Goal: Check status: Check status

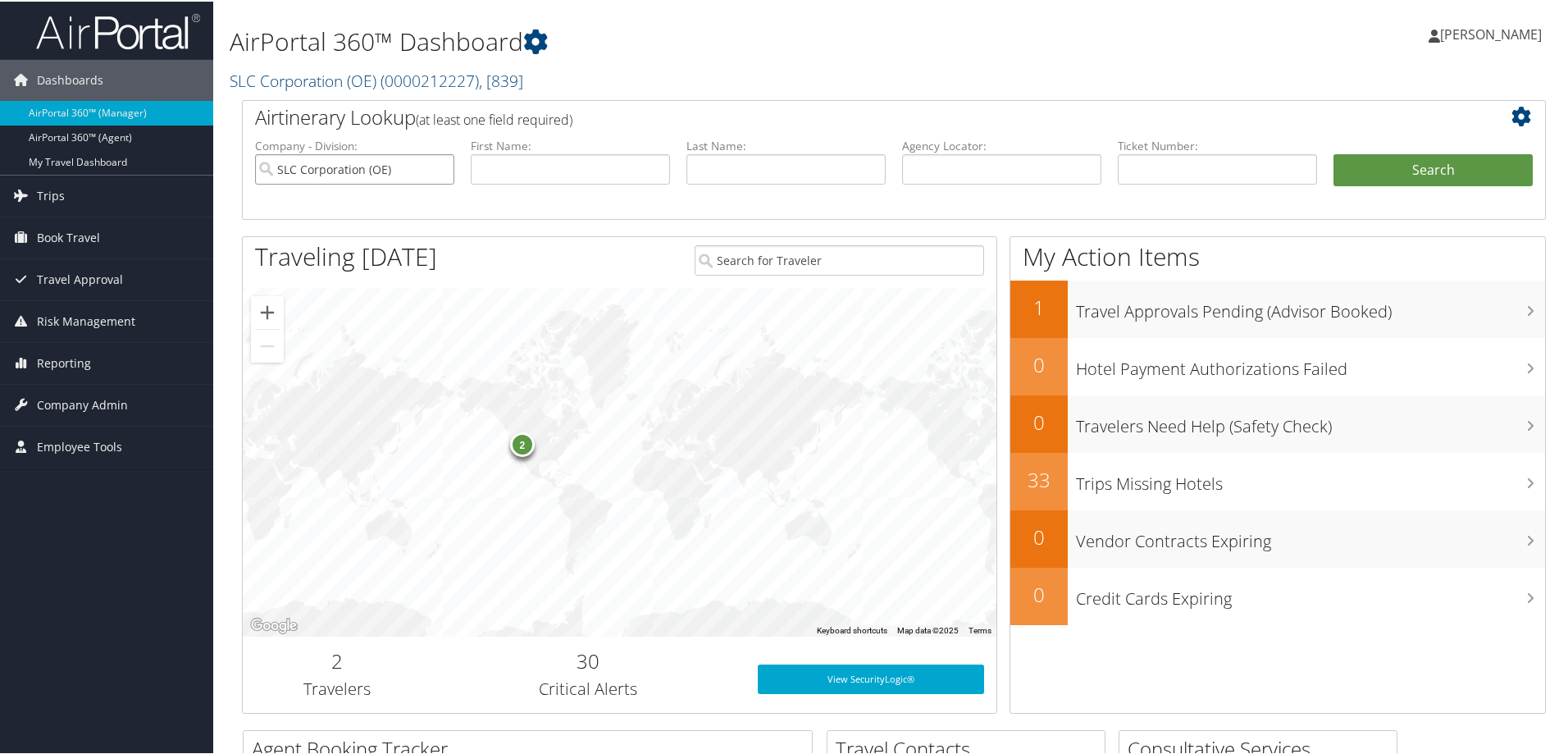
drag, startPoint x: 441, startPoint y: 175, endPoint x: 459, endPoint y: 169, distance: 19.0
click at [441, 175] on input "SLC Corporation (OE)" at bounding box center [354, 167] width 199 height 30
paste input "FKA6IH"
type input "FKA6IH"
click at [1364, 150] on ul "Company - Division: First Name: Last Name: Agency Locator: FKA6IH Departure Dat…" at bounding box center [894, 177] width 1294 height 82
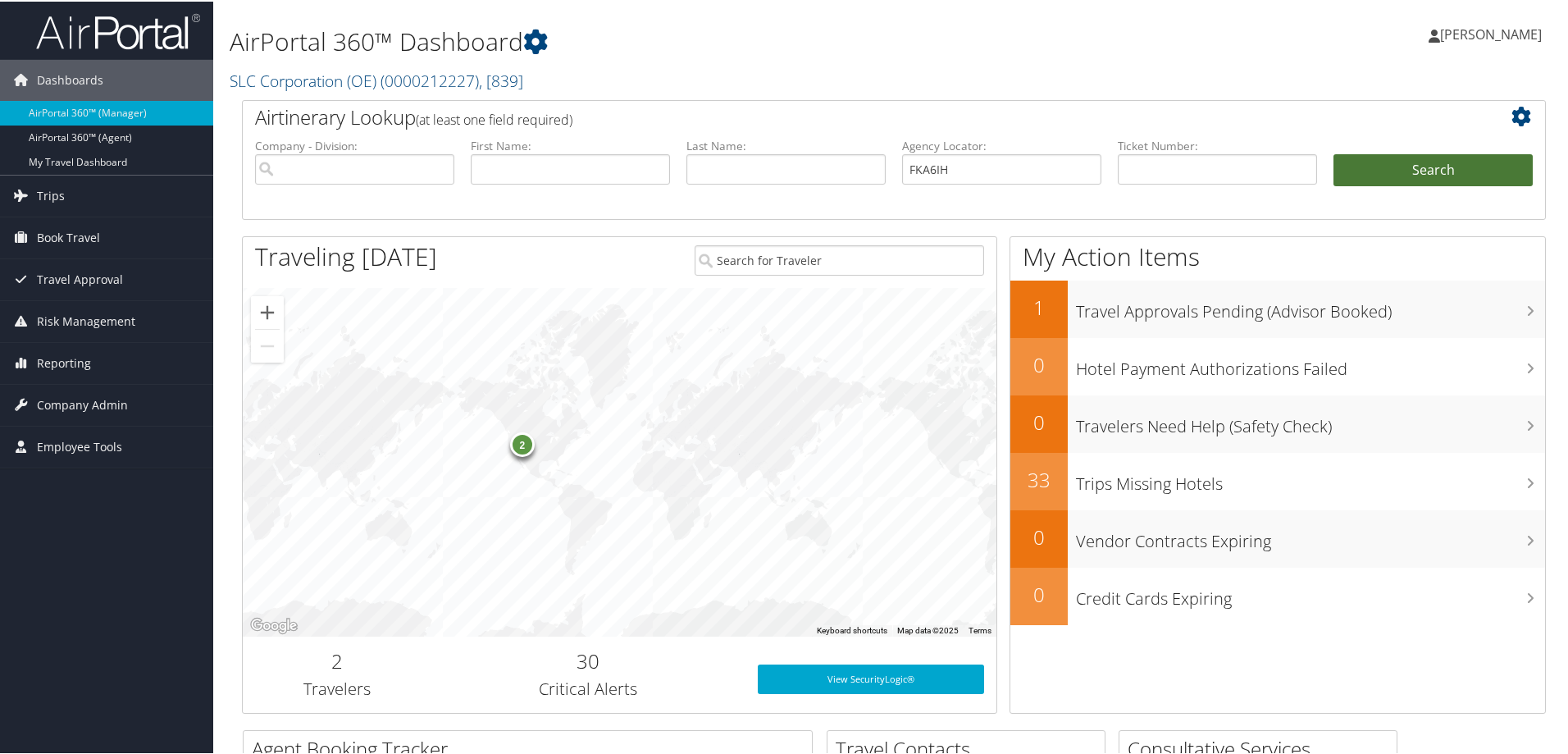
click at [1364, 167] on button "Search" at bounding box center [1433, 169] width 199 height 33
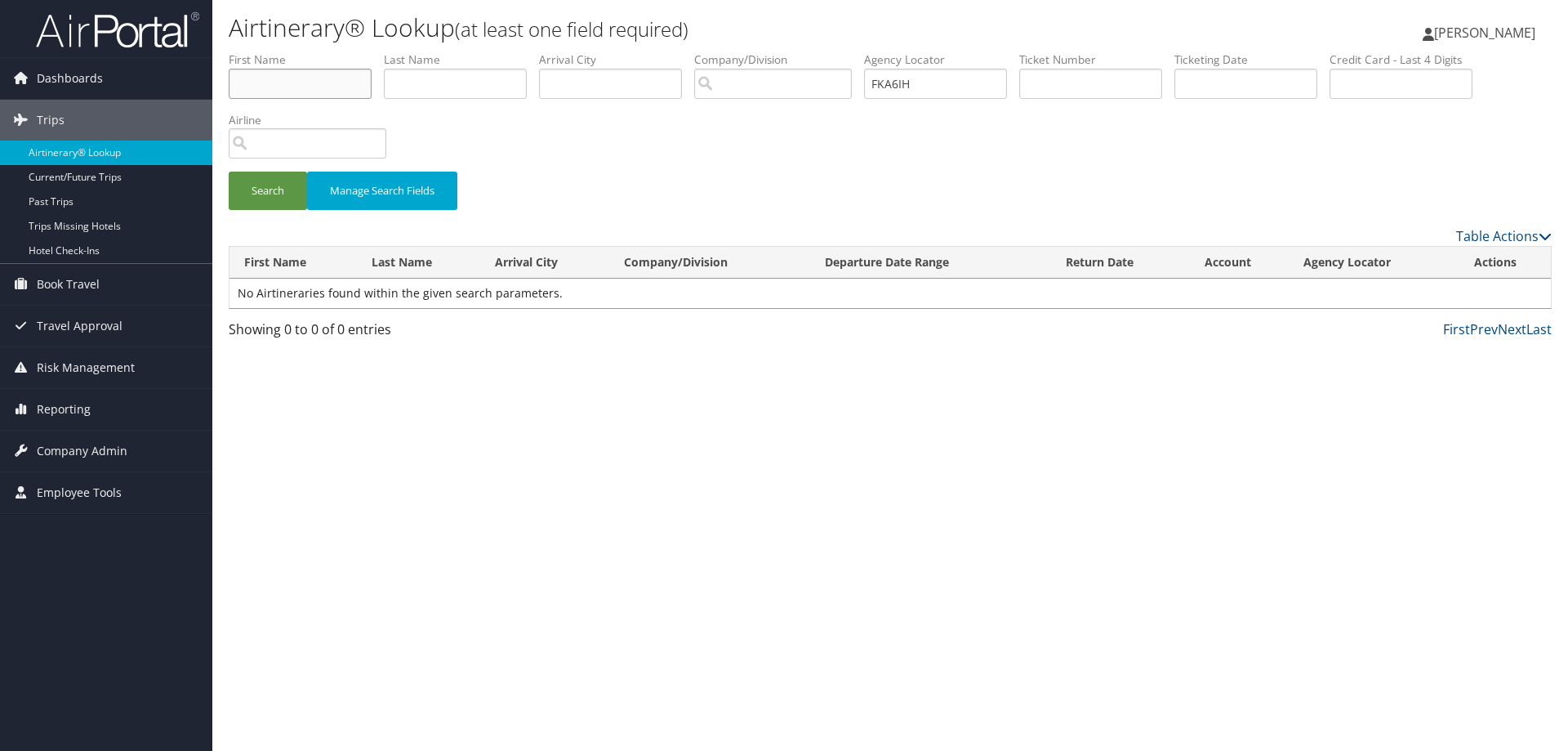
click at [297, 82] on input "text" at bounding box center [300, 83] width 143 height 30
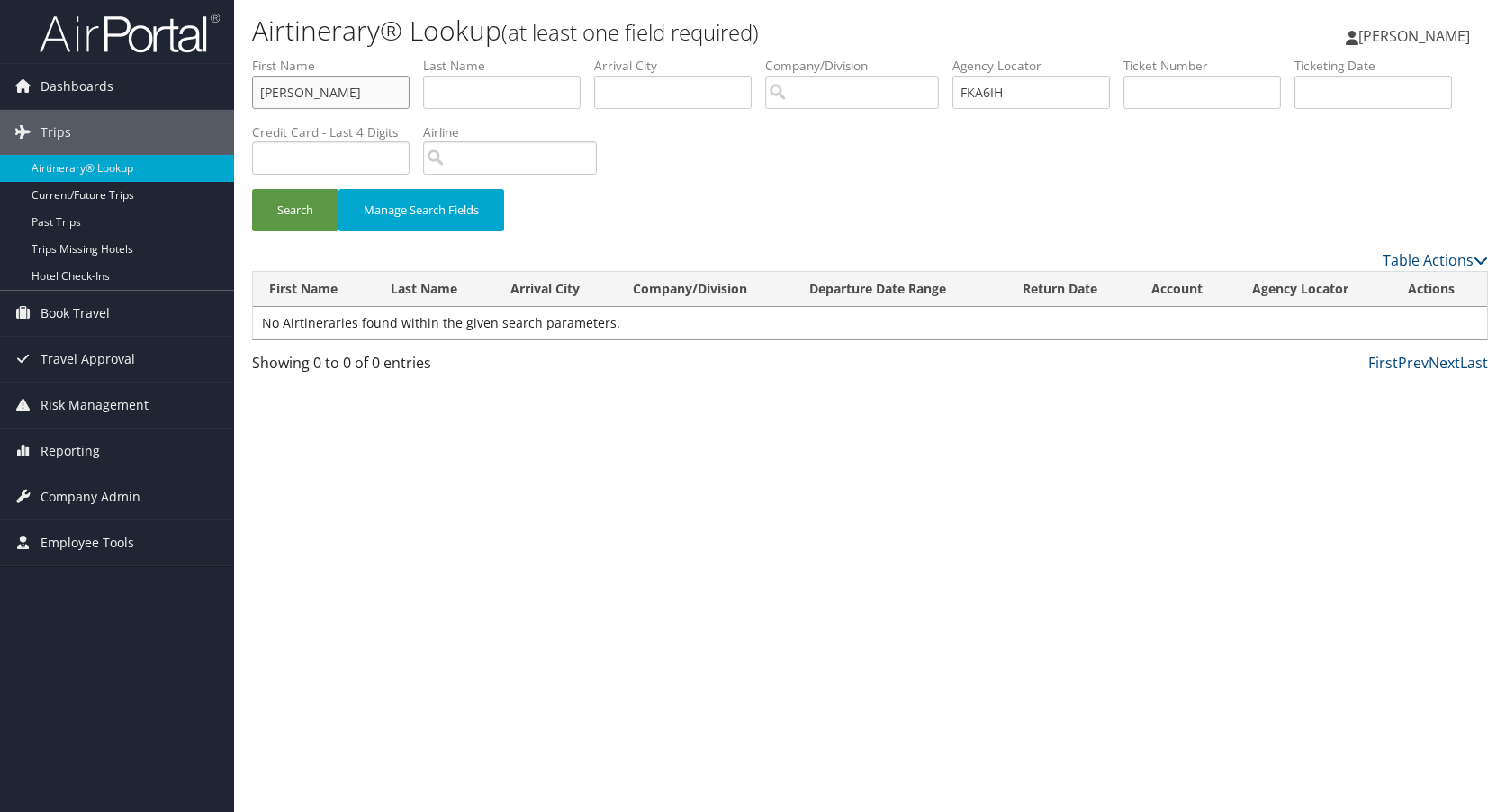
type input "joey"
click at [459, 83] on input "text" at bounding box center [502, 92] width 158 height 33
type input "thompson"
click at [316, 209] on button "Search" at bounding box center [295, 210] width 86 height 42
drag, startPoint x: 553, startPoint y: 82, endPoint x: 397, endPoint y: 94, distance: 156.5
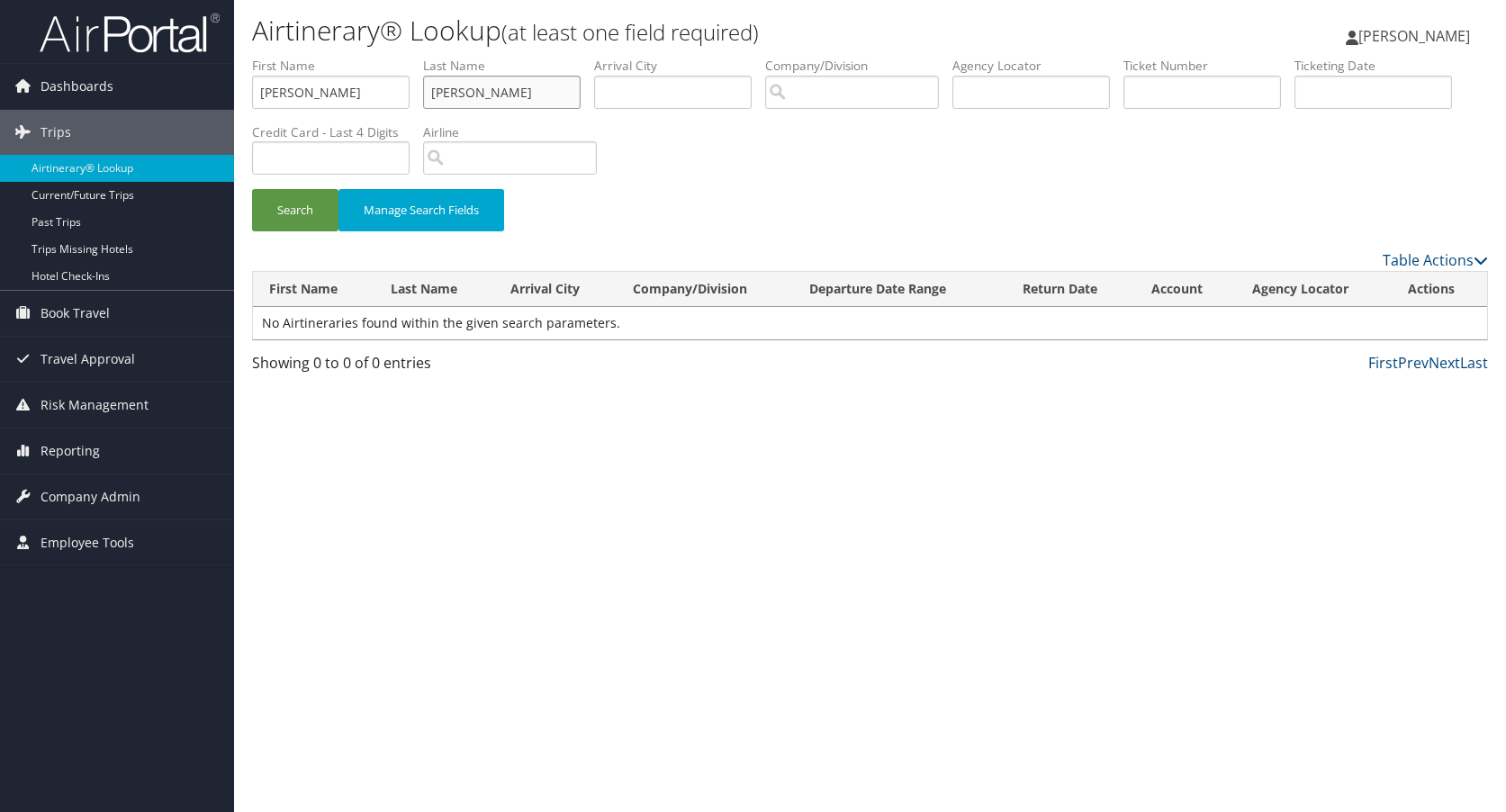
click at [398, 56] on ul "First Name joey Last Name thompson Departure City Arrival City Company/Division…" at bounding box center [870, 56] width 1236 height 0
click at [252, 189] on button "Search" at bounding box center [295, 210] width 86 height 42
click at [441, 94] on input "tomason" at bounding box center [502, 92] width 158 height 33
type input "thomason"
drag, startPoint x: 350, startPoint y: 92, endPoint x: 202, endPoint y: 92, distance: 148.0
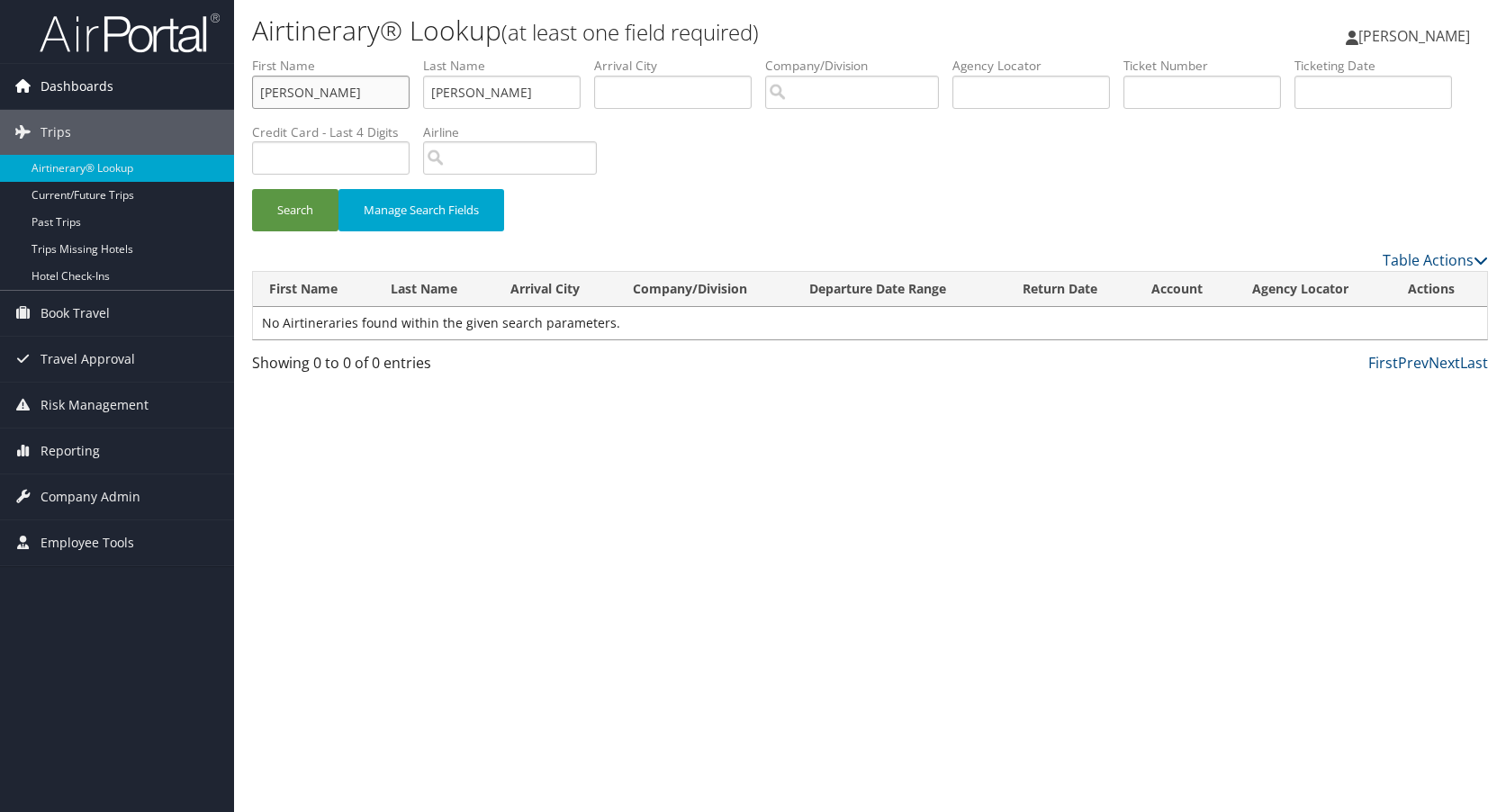
click at [202, 92] on div "Dashboards AirPortal 360™ (Manager) AirPortal 360™ (Agent) My Travel Dashboard …" at bounding box center [753, 406] width 1506 height 812
click at [290, 197] on button "Search" at bounding box center [295, 210] width 86 height 42
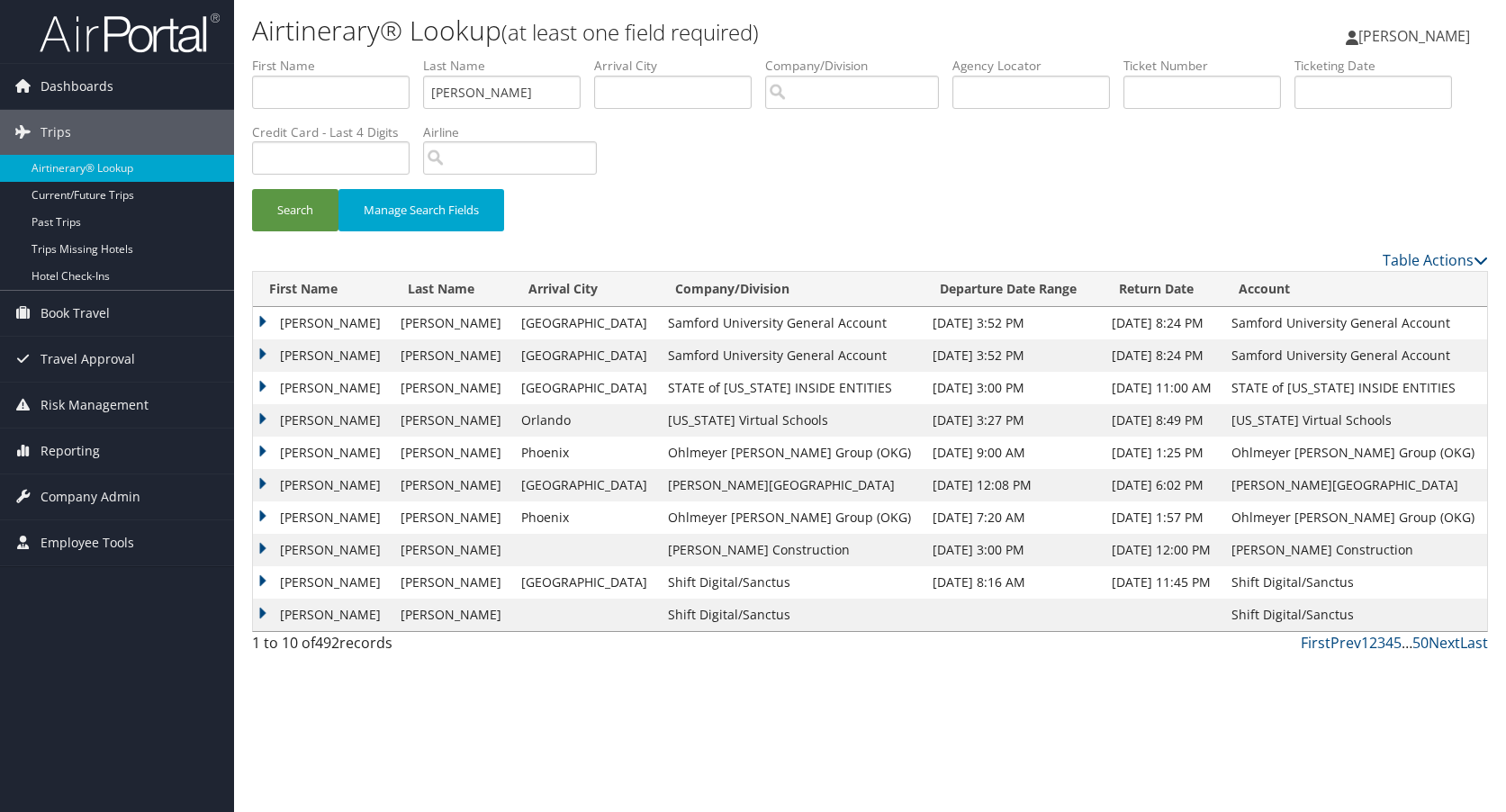
click at [264, 387] on td "JOSEPH RICHARD" at bounding box center [322, 388] width 139 height 32
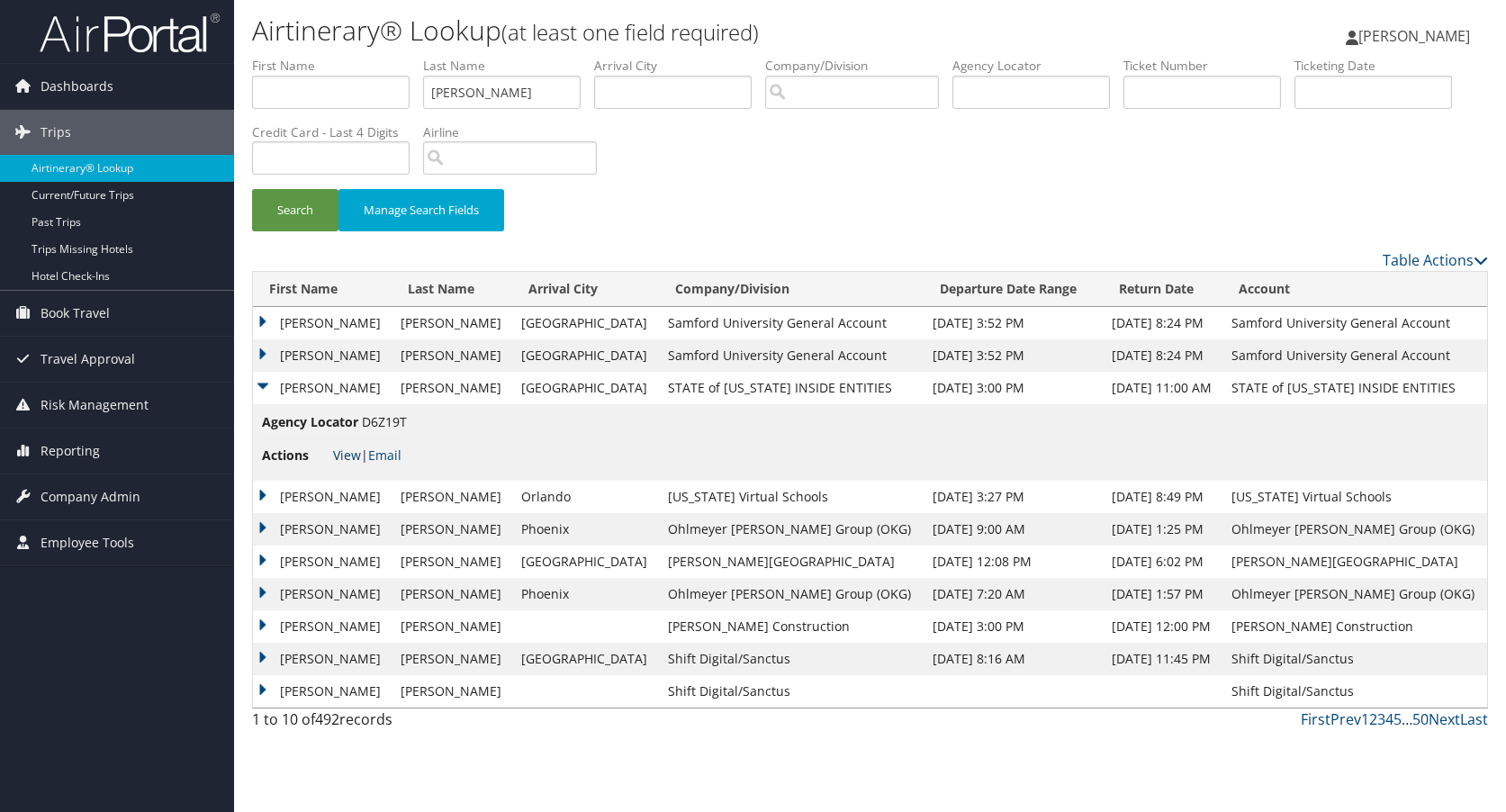
click at [344, 455] on link "View" at bounding box center [347, 455] width 28 height 17
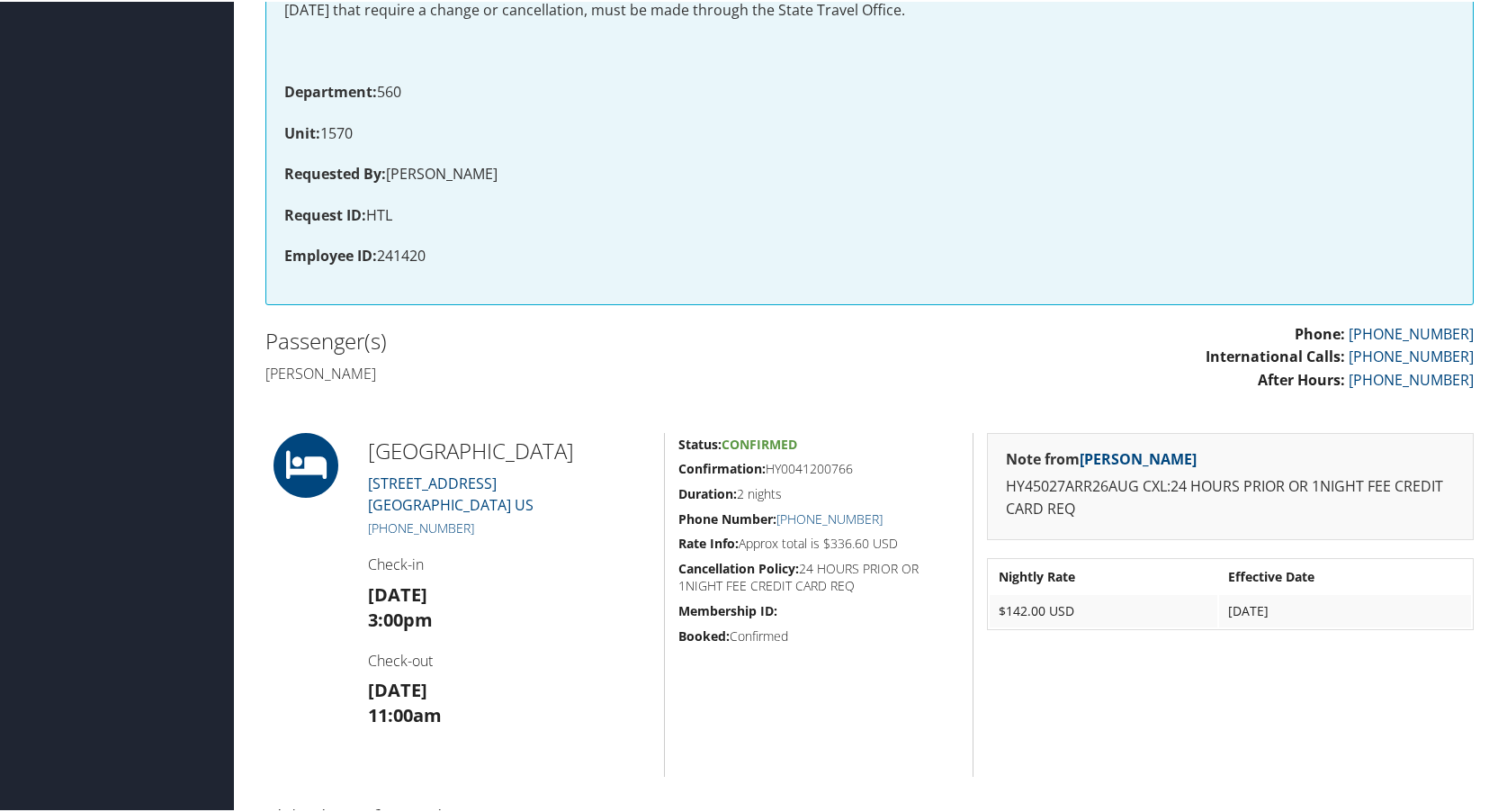
scroll to position [360, 0]
